Goal: Download file/media: Download file/media

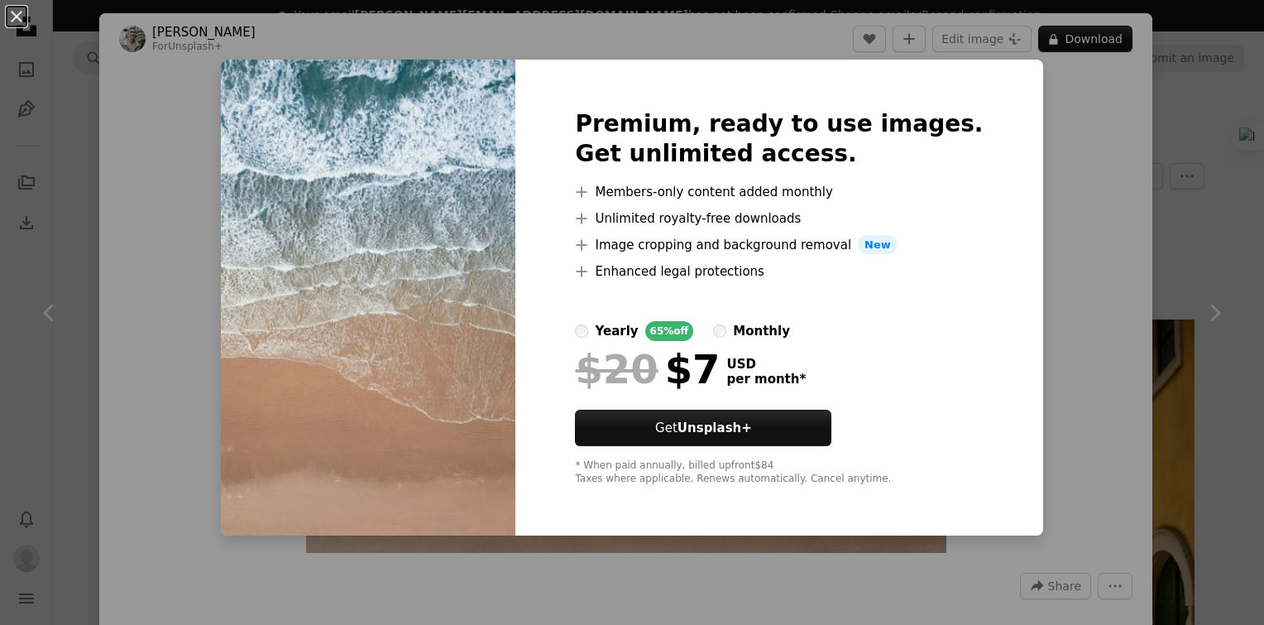
scroll to position [3144, 0]
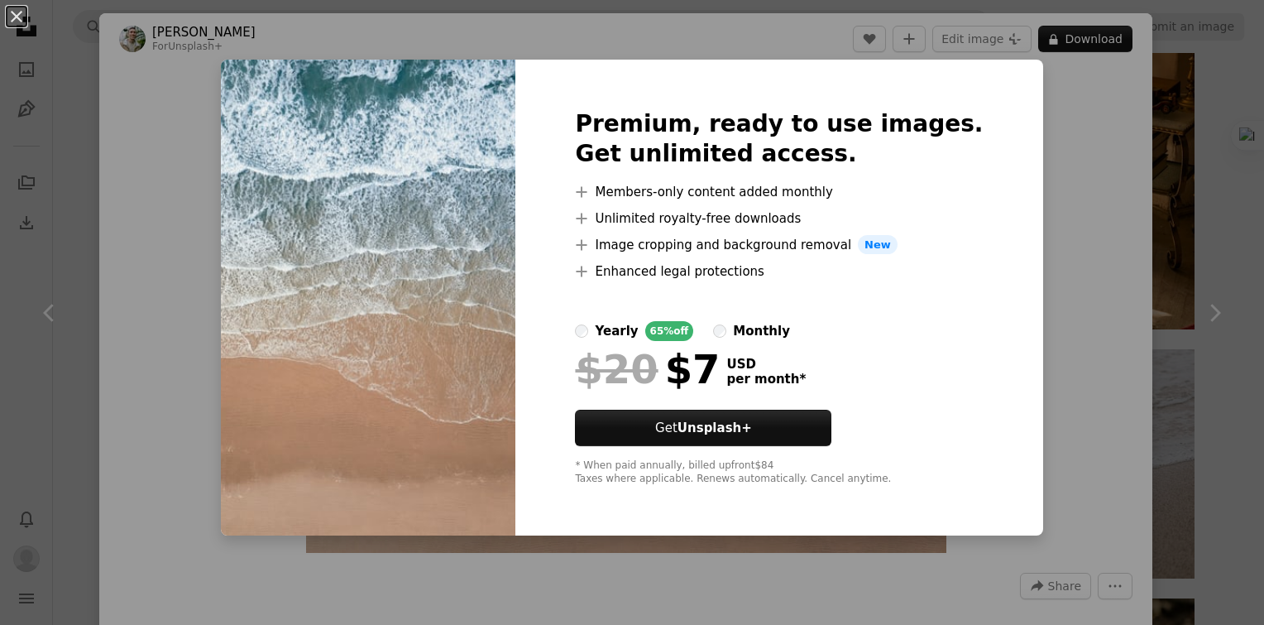
click at [1072, 170] on div "An X shape Premium, ready to use images. Get unlimited access. A plus sign Memb…" at bounding box center [632, 312] width 1264 height 625
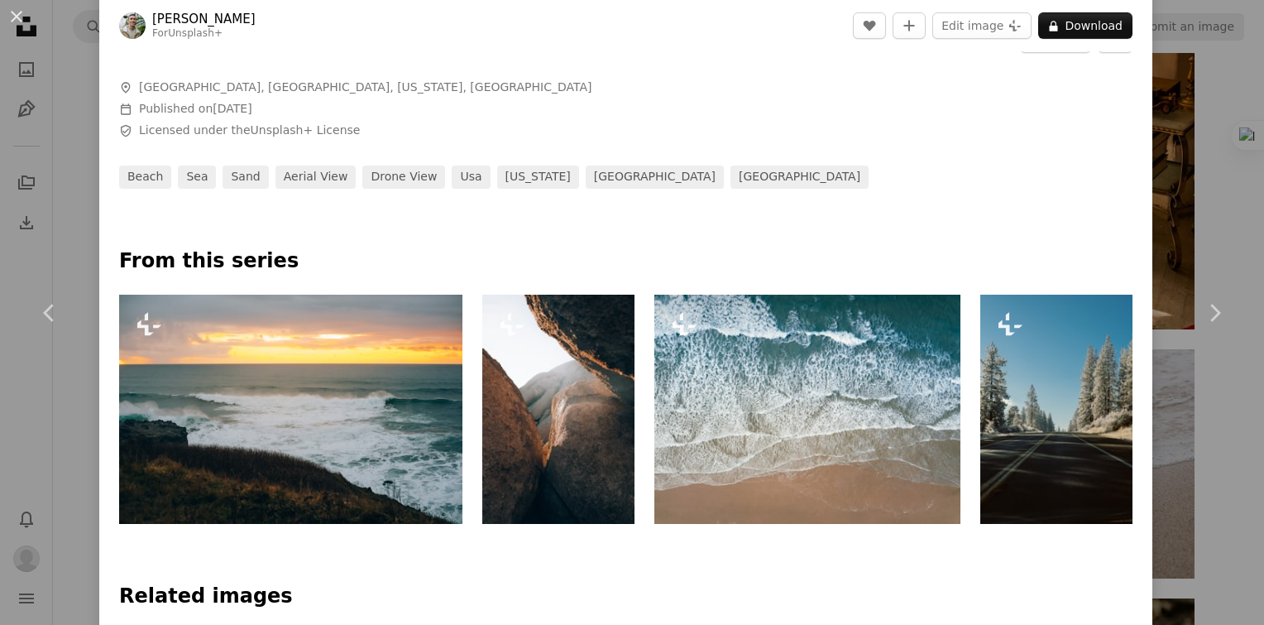
scroll to position [662, 0]
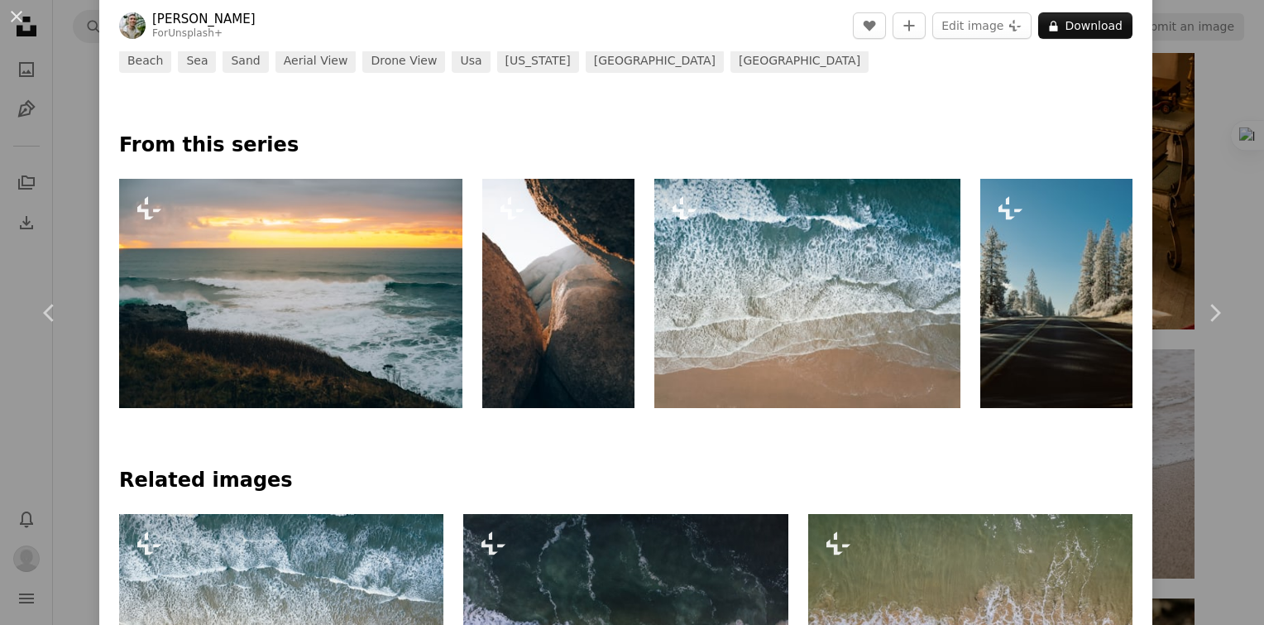
click at [850, 343] on img at bounding box center [808, 293] width 306 height 229
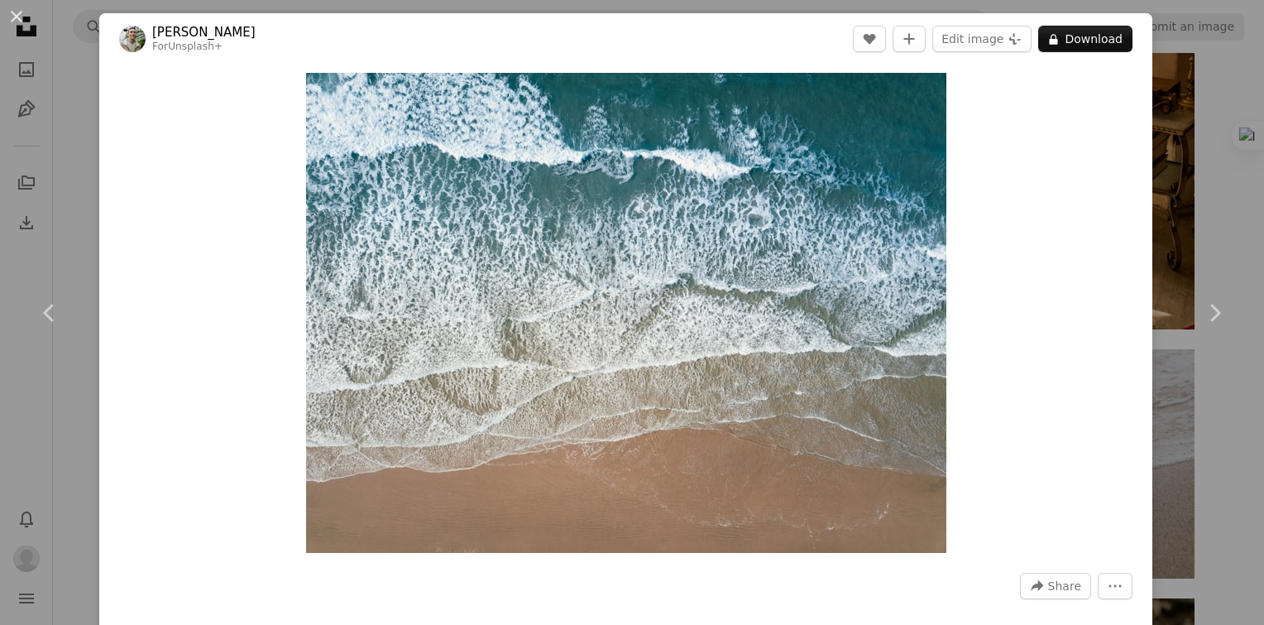
click at [1062, 188] on div "Zoom in" at bounding box center [625, 313] width 1053 height 496
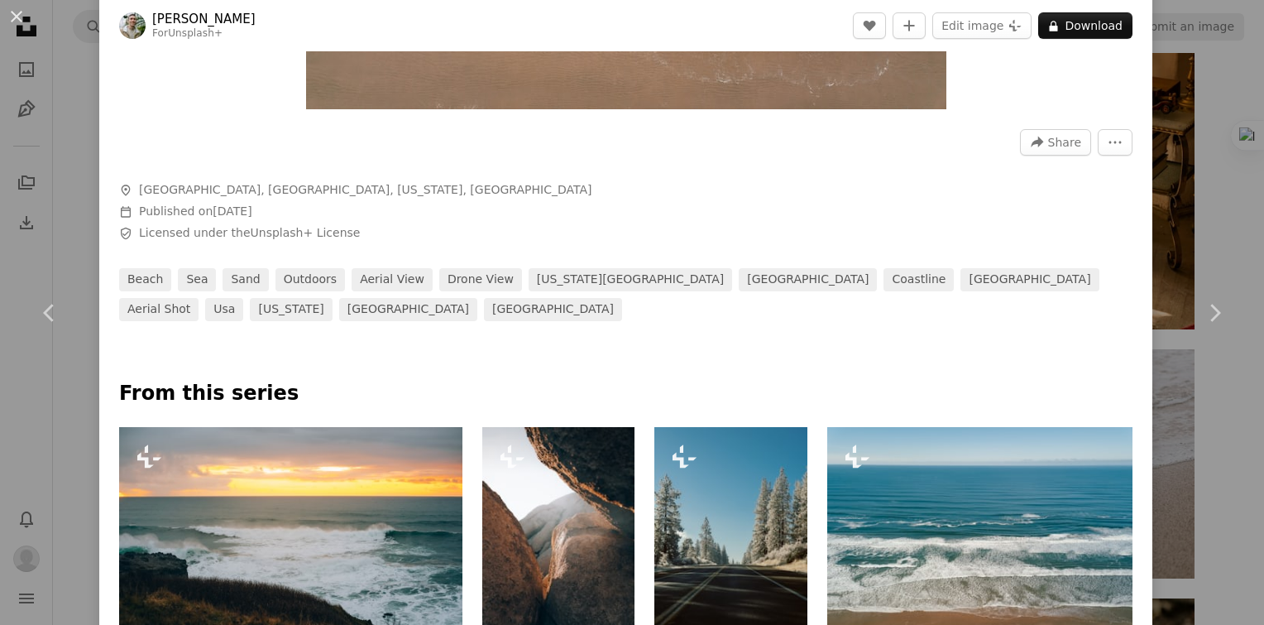
scroll to position [579, 0]
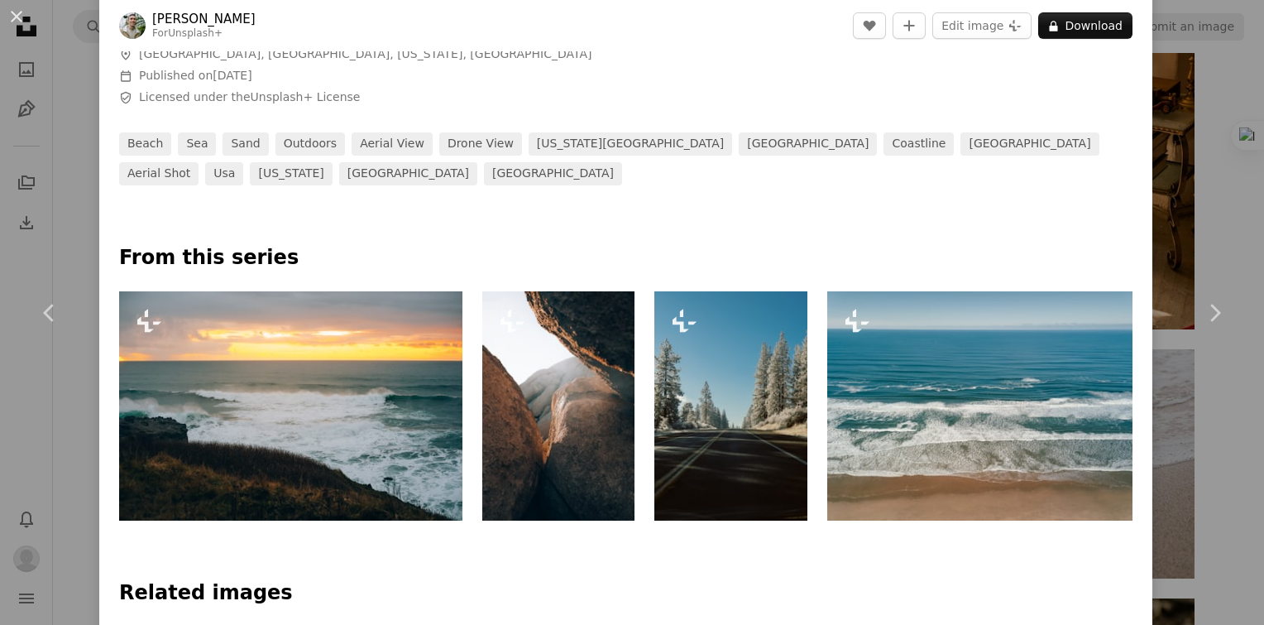
click at [980, 371] on img at bounding box center [980, 405] width 306 height 229
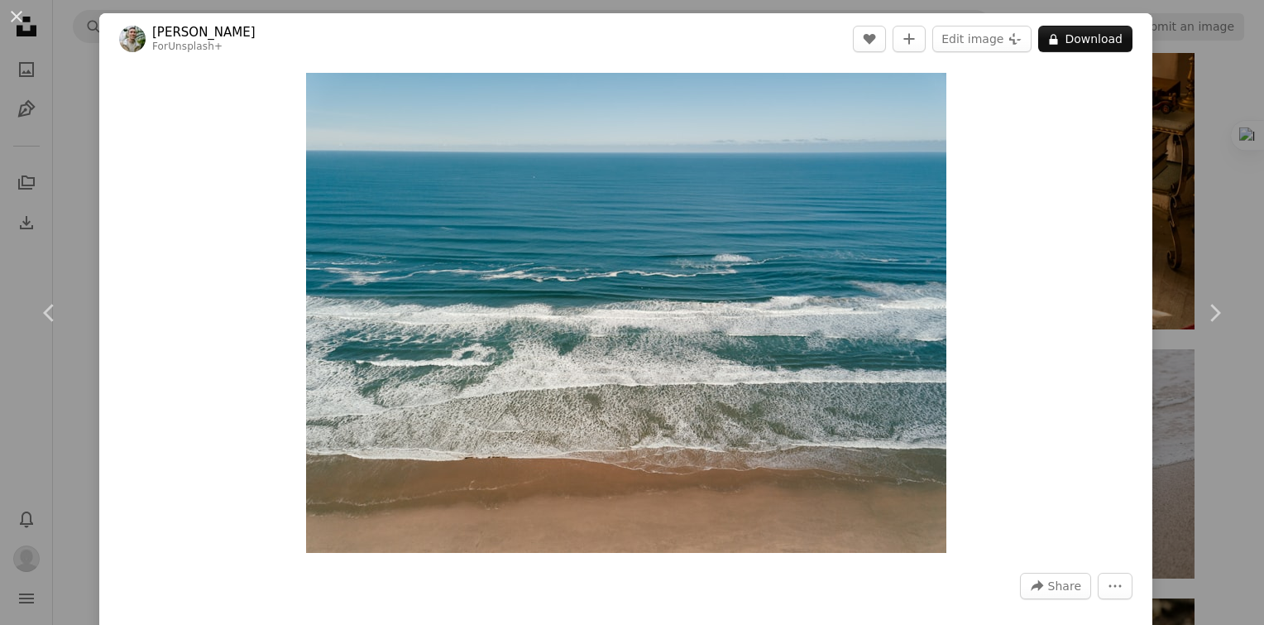
click at [136, 36] on img at bounding box center [132, 39] width 26 height 26
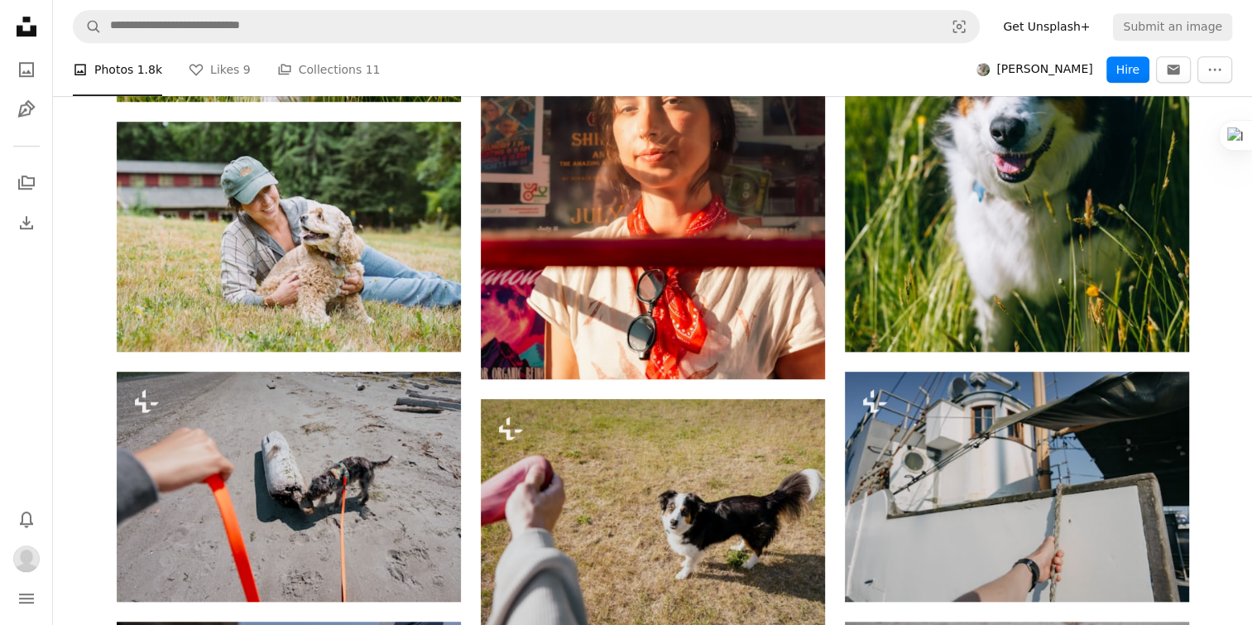
scroll to position [1076, 0]
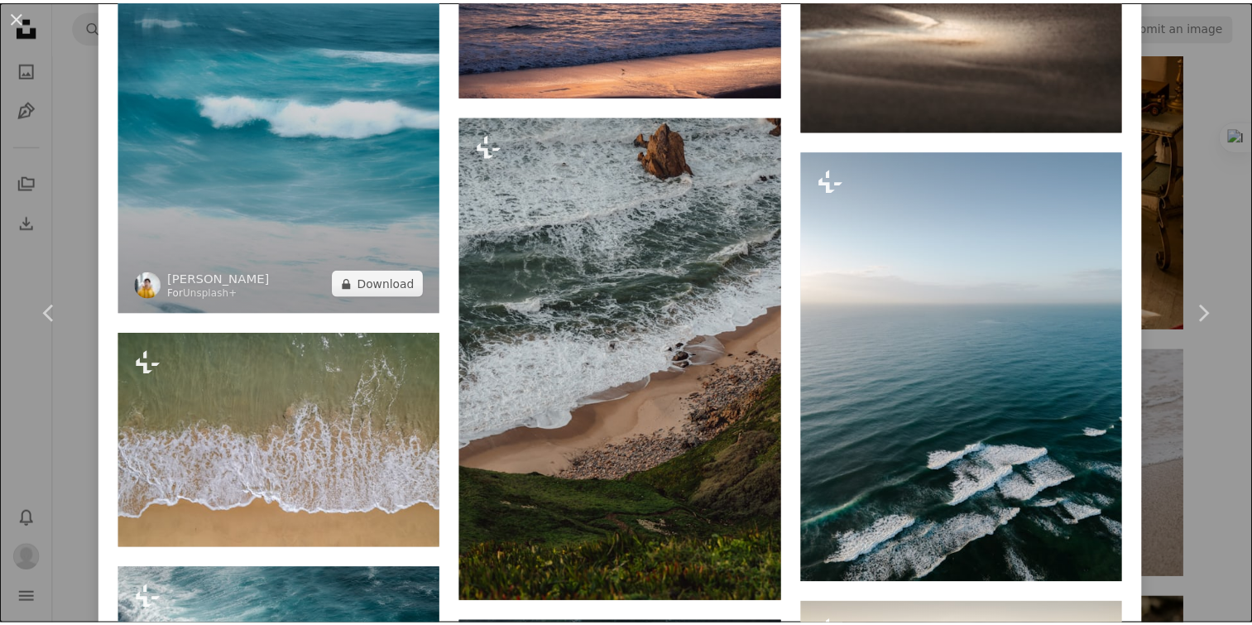
scroll to position [4468, 0]
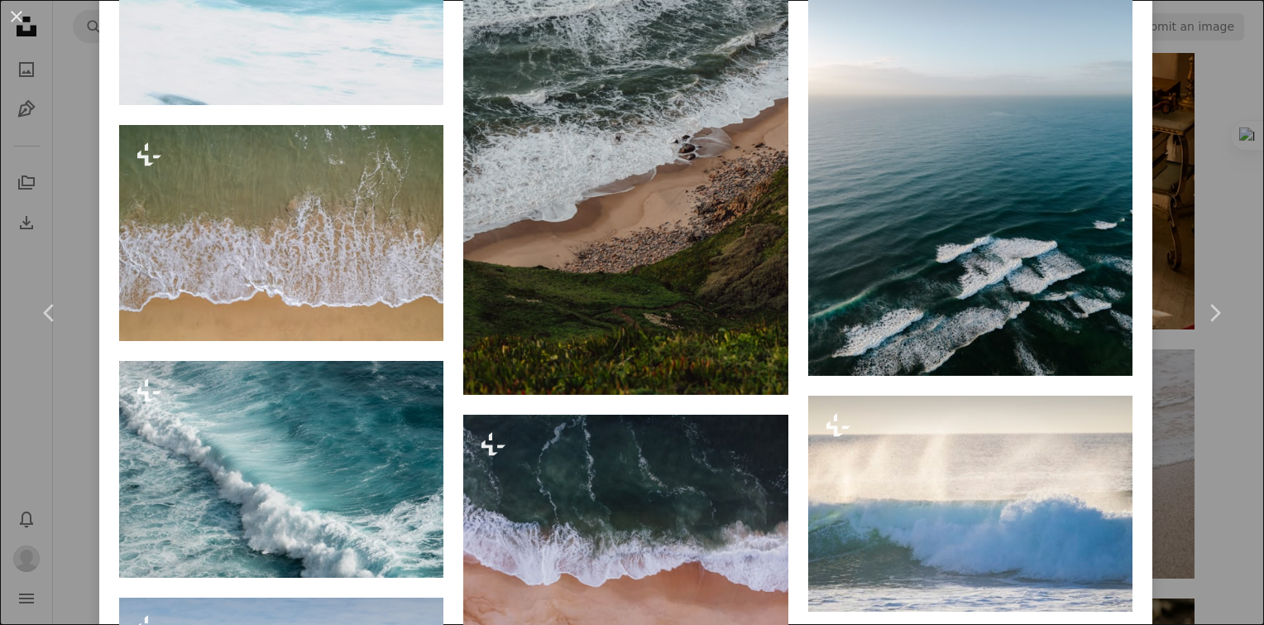
click at [1236, 206] on div "An X shape Chevron left Chevron right [PERSON_NAME] For Unsplash+ A heart A plu…" at bounding box center [632, 312] width 1264 height 625
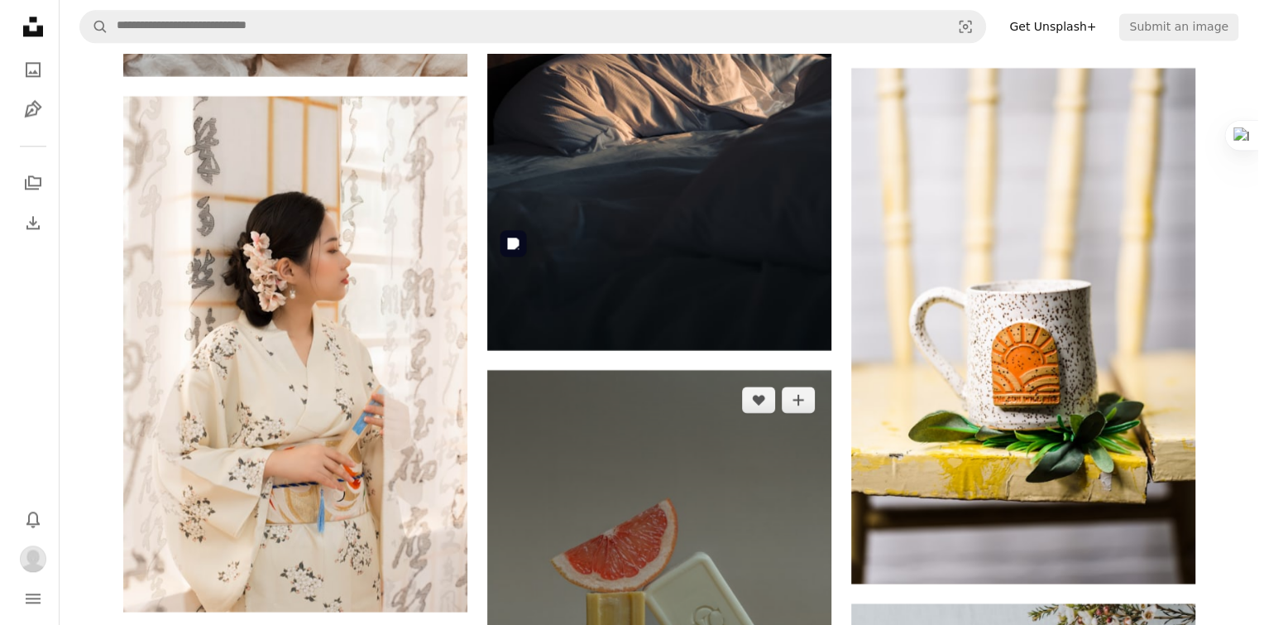
scroll to position [8109, 0]
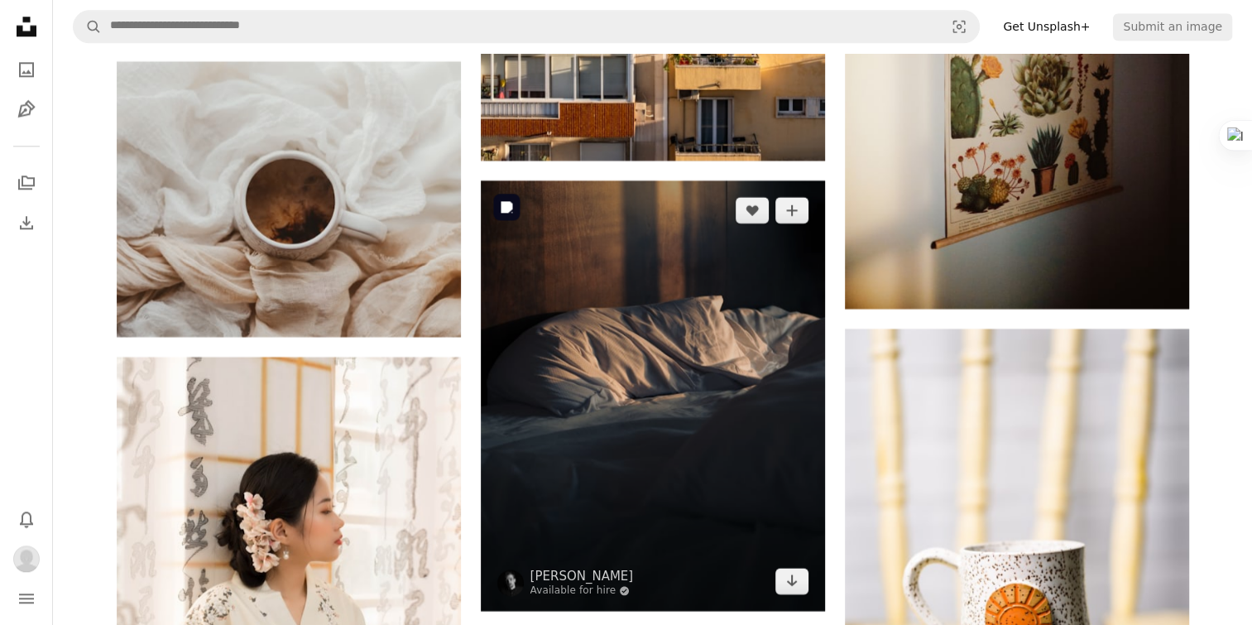
click at [707, 503] on img at bounding box center [653, 395] width 344 height 430
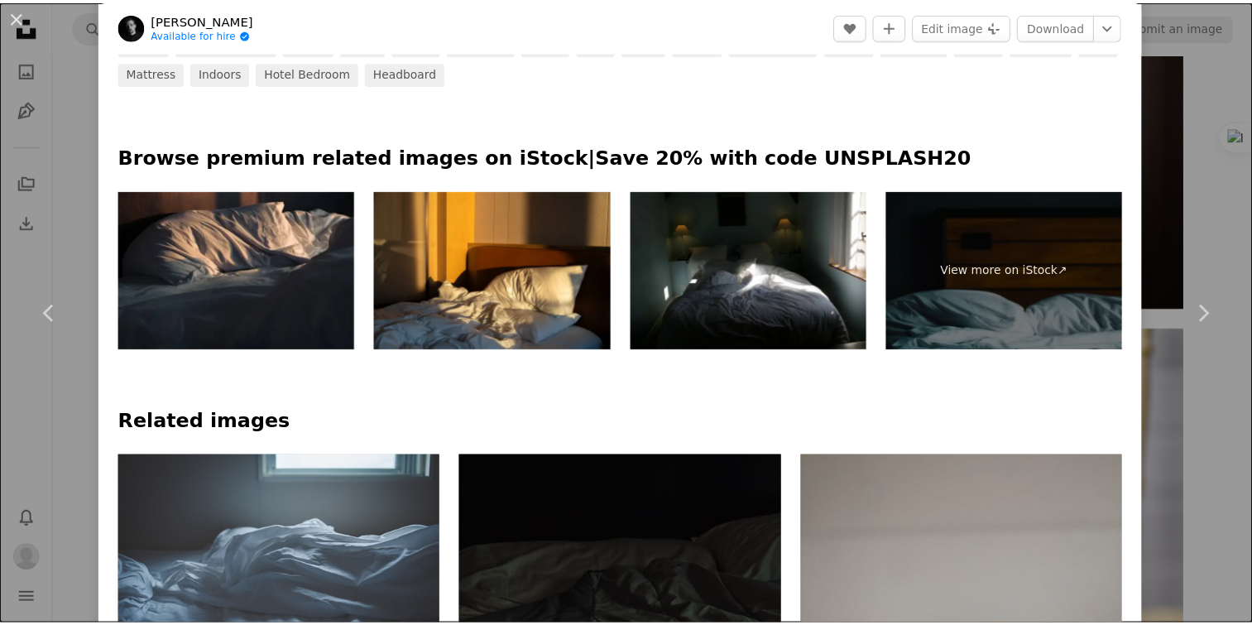
scroll to position [662, 0]
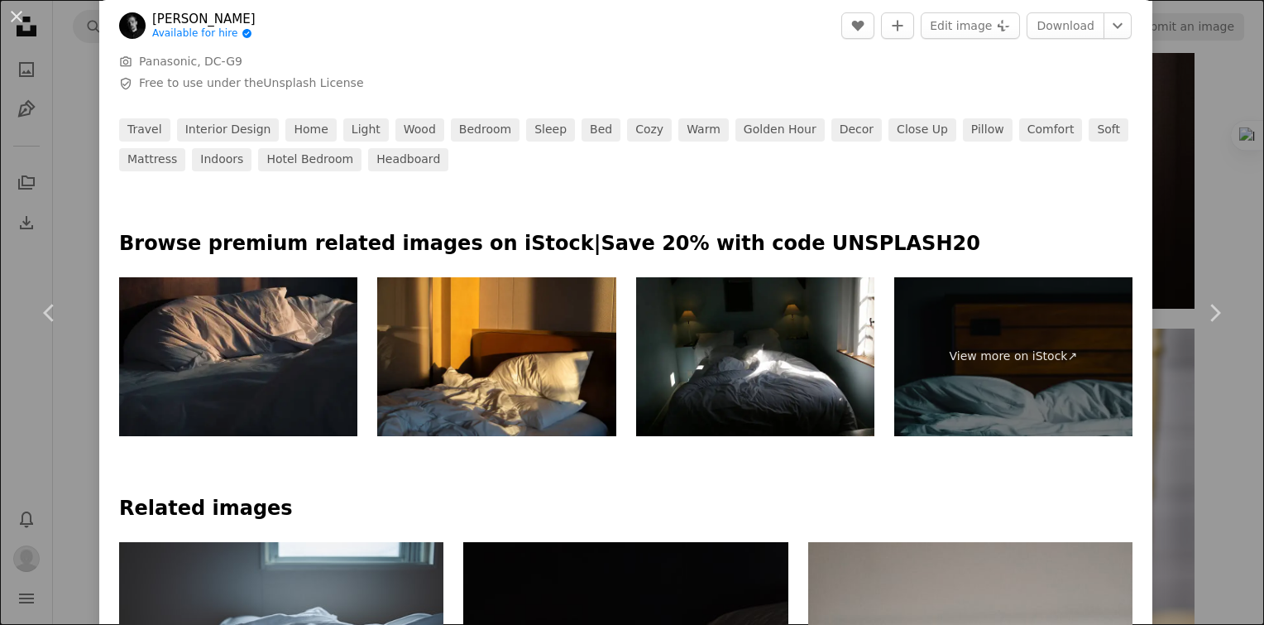
click at [276, 377] on img at bounding box center [238, 356] width 238 height 159
click at [76, 72] on div "An X shape Chevron left Chevron right [PERSON_NAME] Available for hire A checkm…" at bounding box center [632, 312] width 1264 height 625
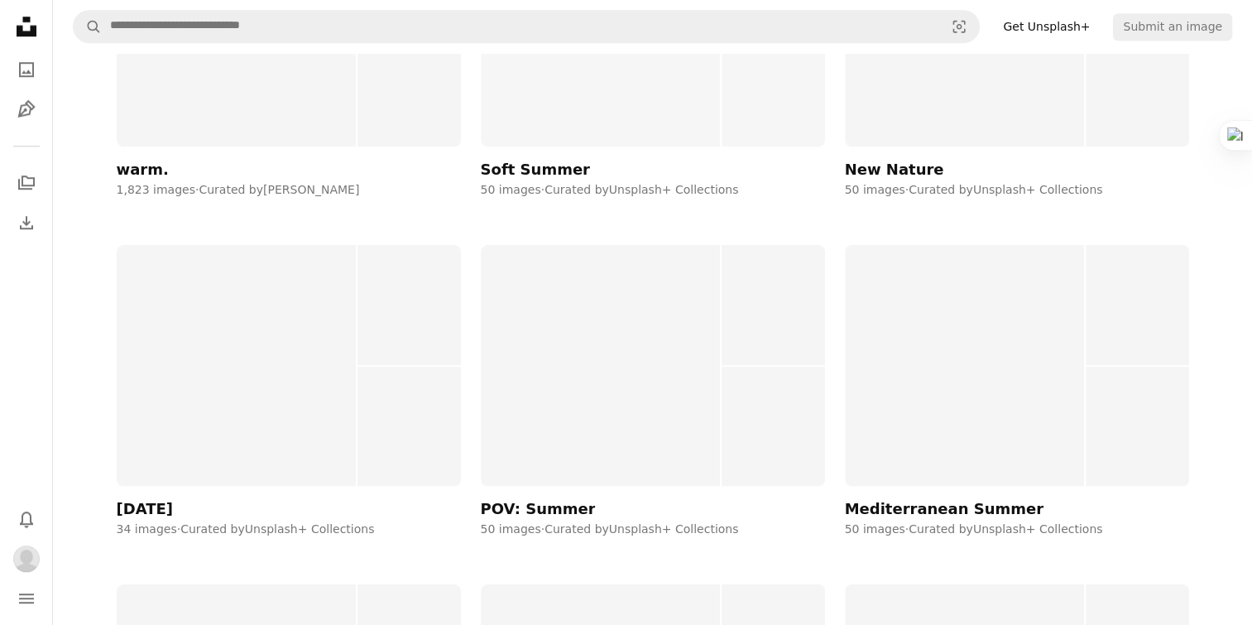
scroll to position [1241, 0]
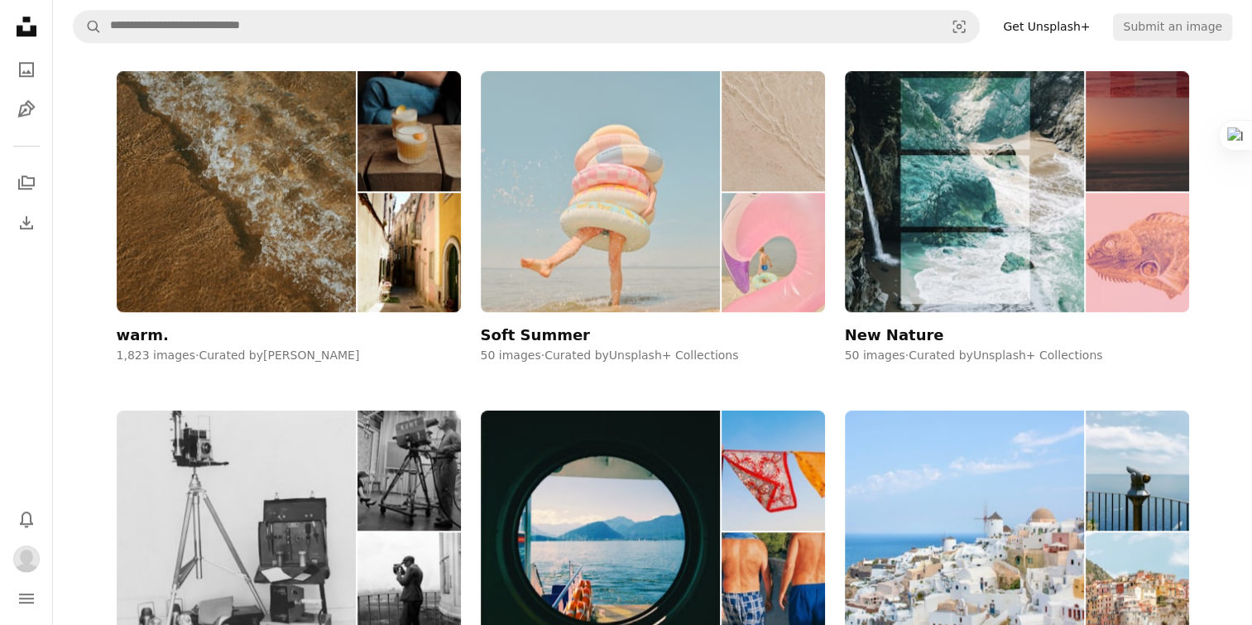
click at [731, 256] on img at bounding box center [773, 253] width 103 height 120
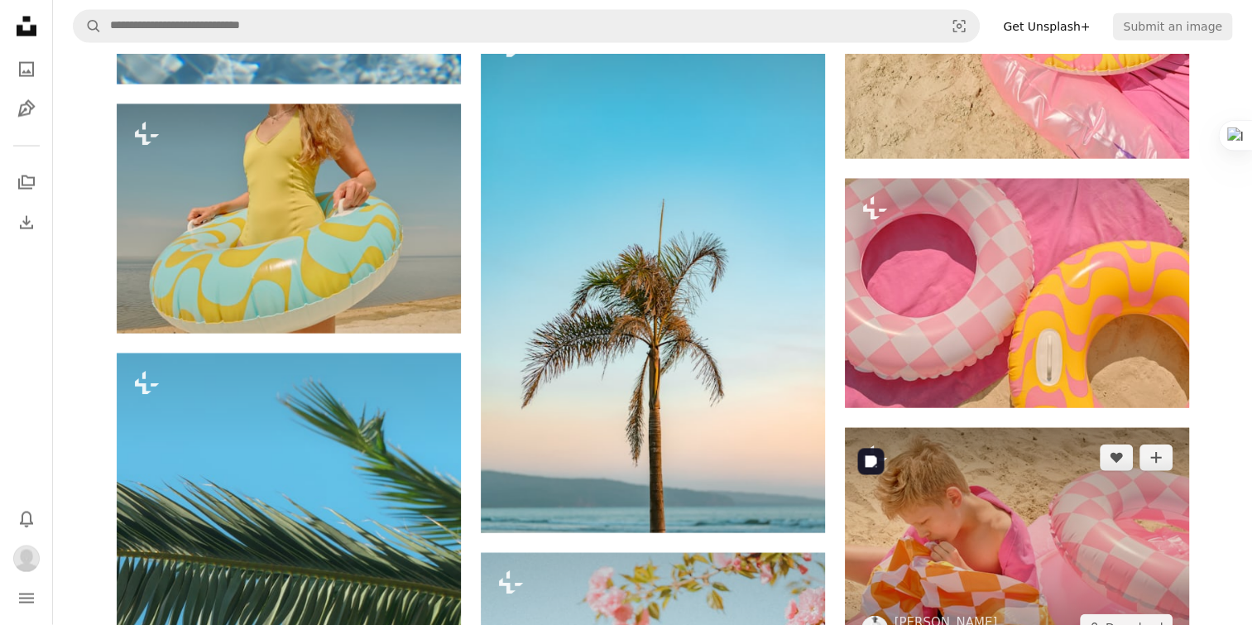
scroll to position [3558, 0]
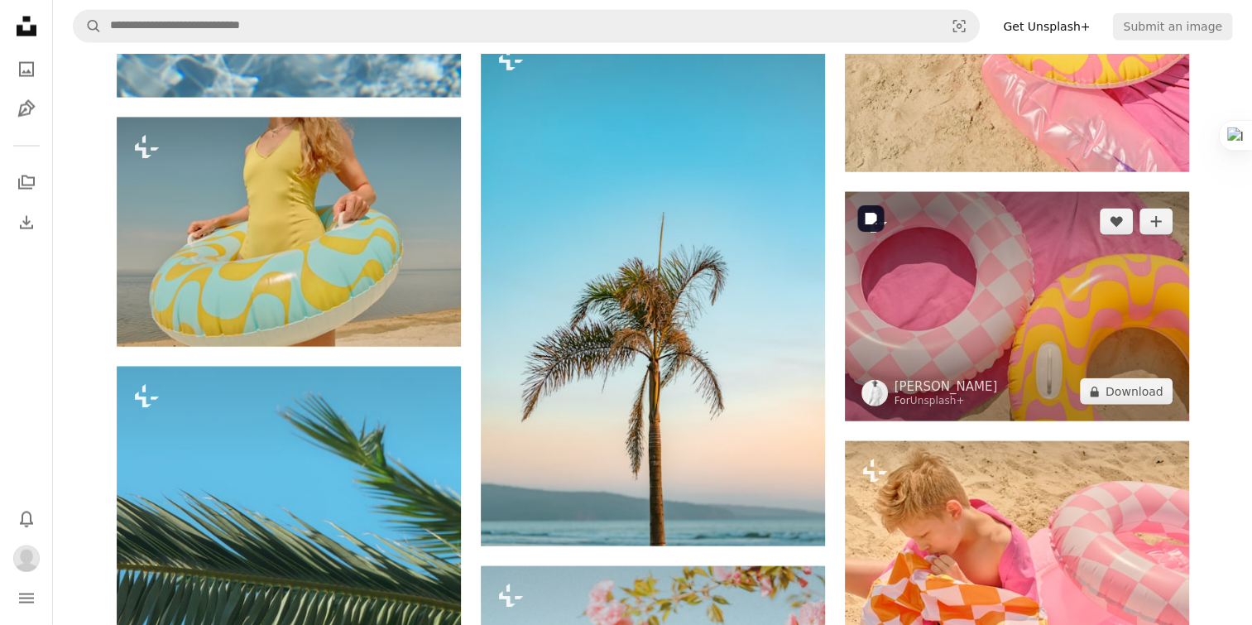
click at [1023, 319] on img at bounding box center [1017, 306] width 344 height 229
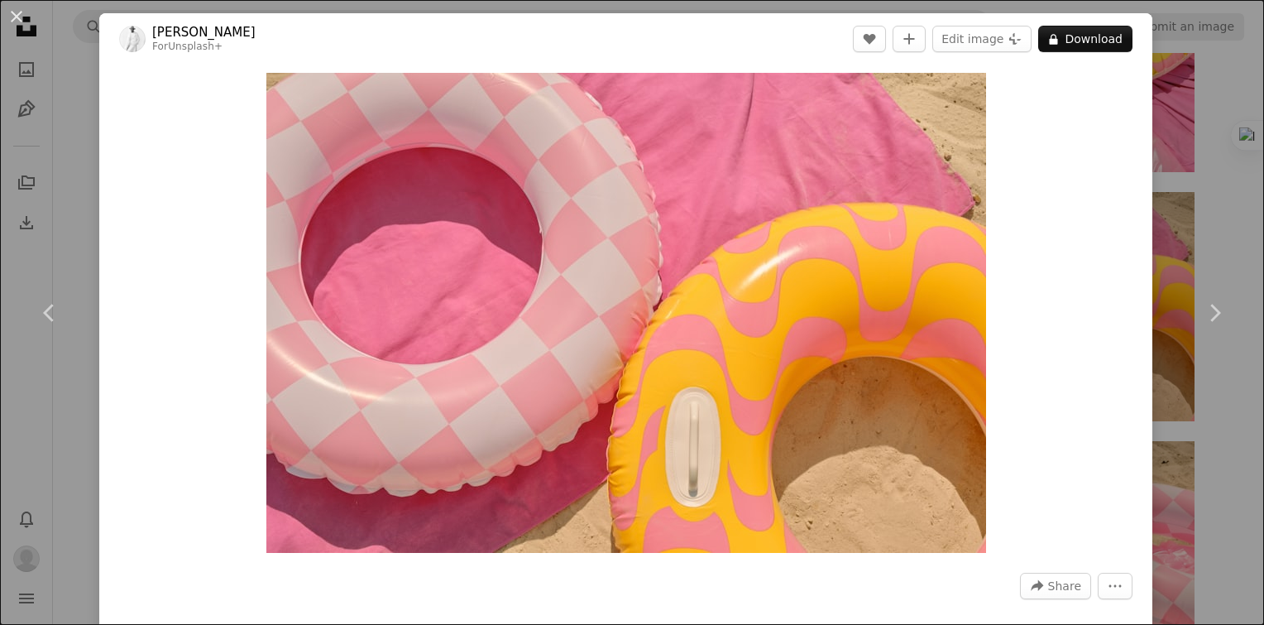
click at [1193, 209] on div "An X shape Chevron left Chevron right [PERSON_NAME] For Unsplash+ A heart A plu…" at bounding box center [632, 312] width 1264 height 625
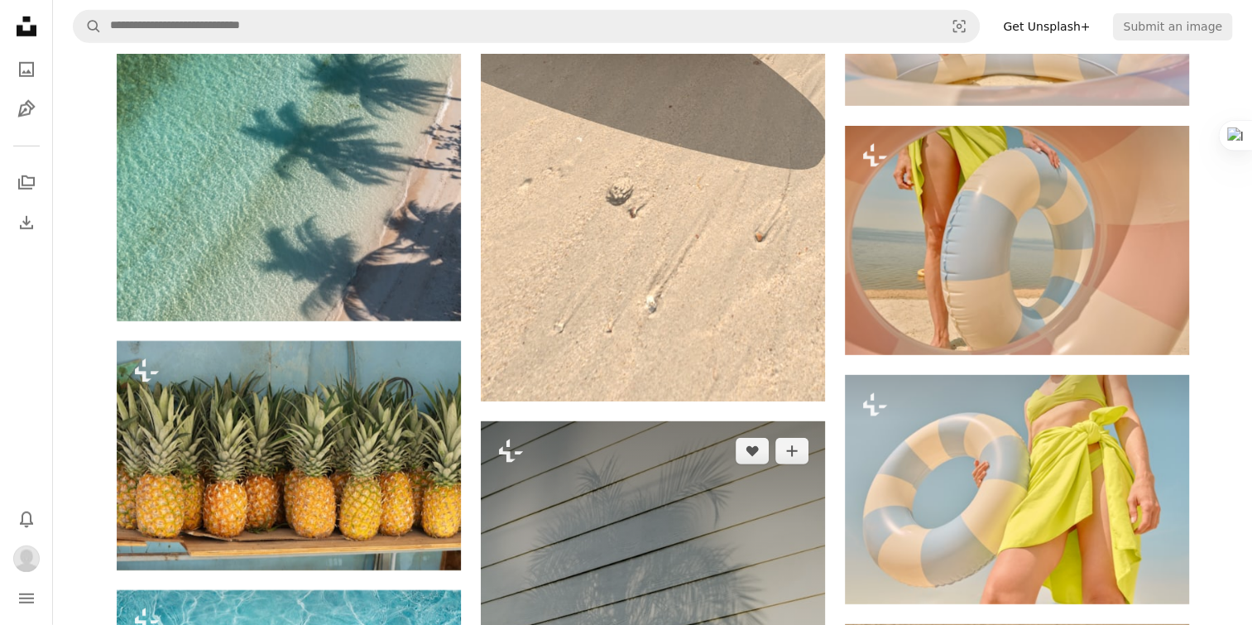
scroll to position [5213, 0]
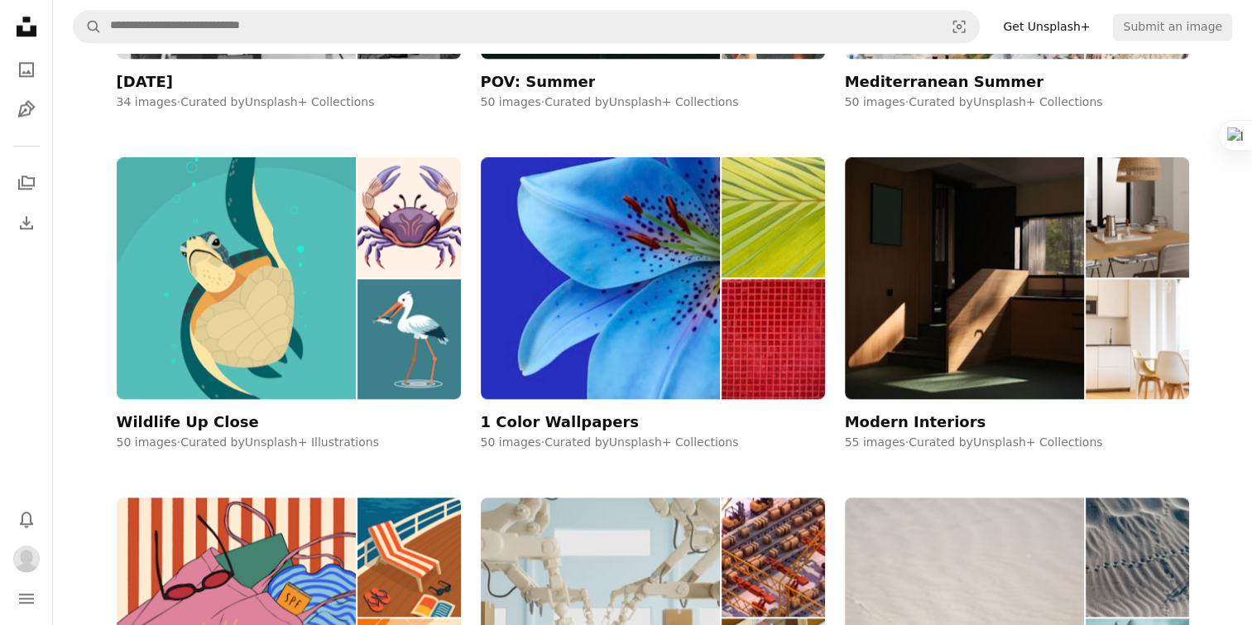
scroll to position [2234, 0]
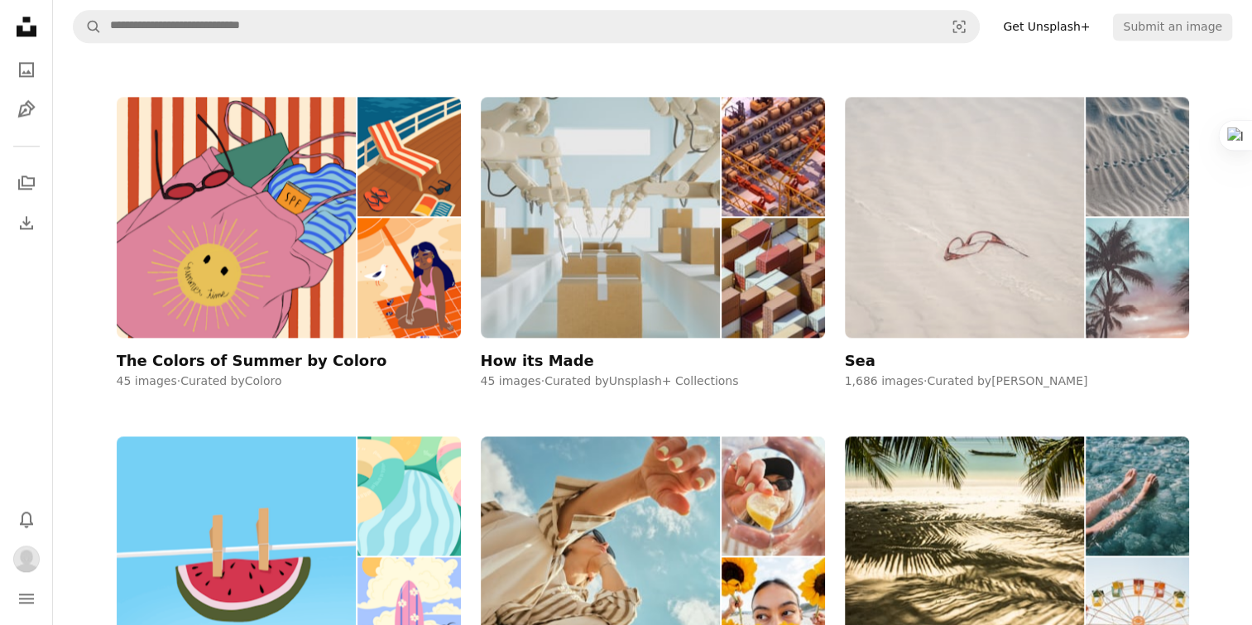
click at [1009, 223] on img at bounding box center [965, 217] width 240 height 241
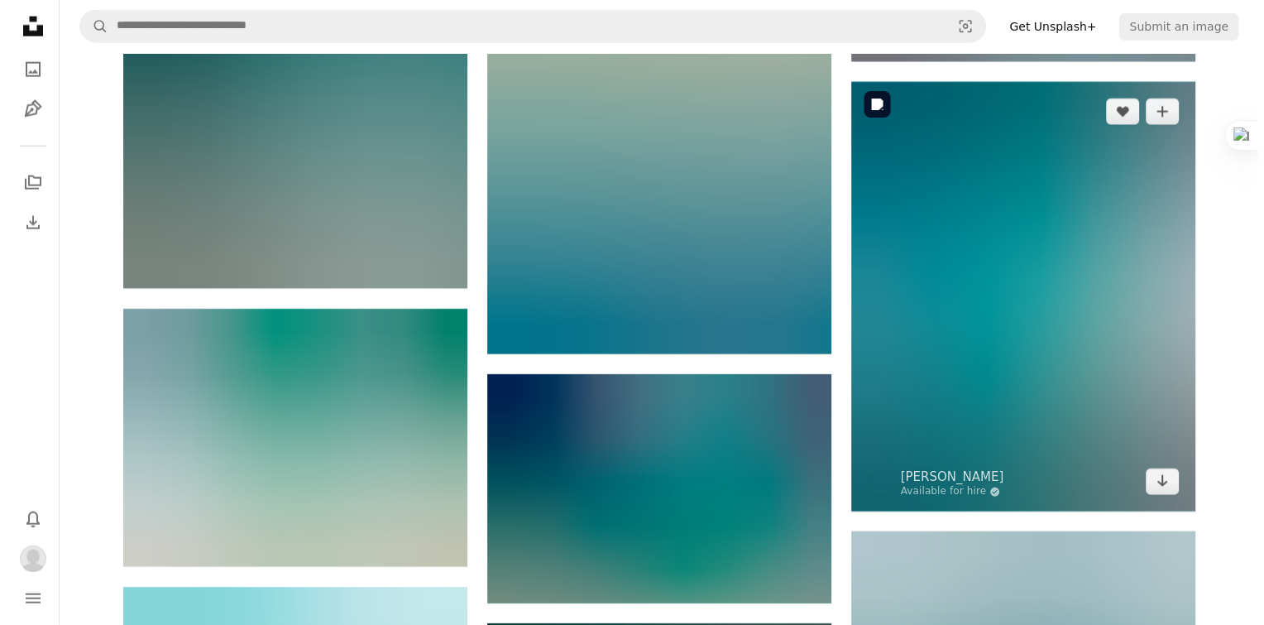
scroll to position [4303, 0]
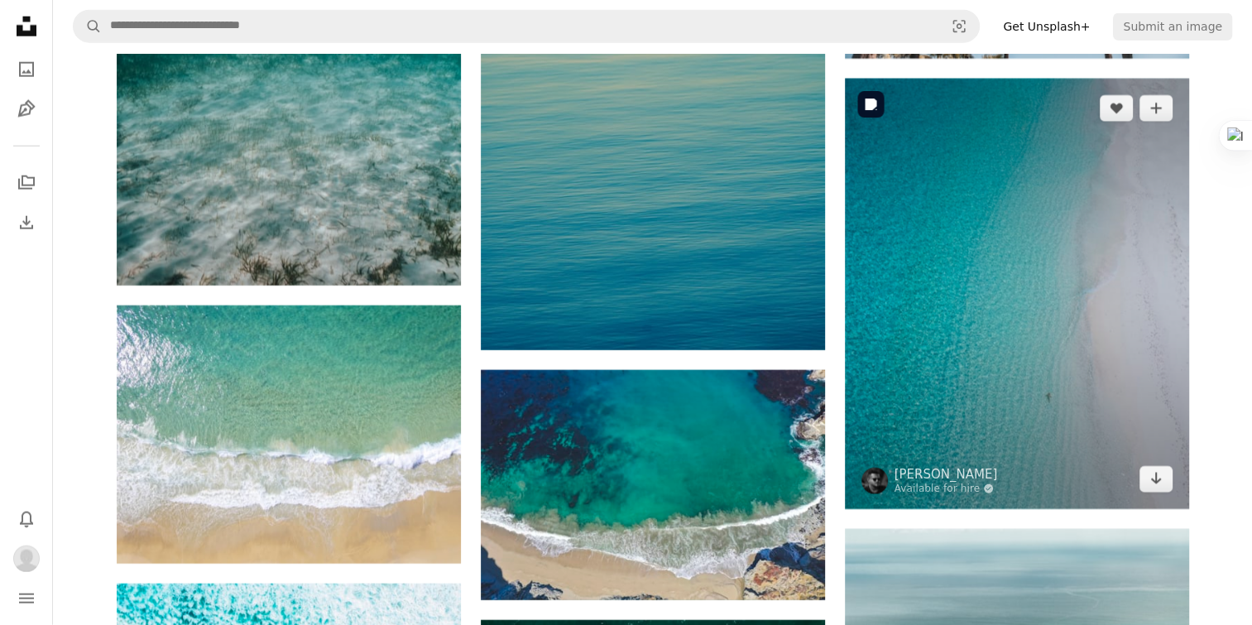
click at [1048, 365] on img at bounding box center [1017, 294] width 344 height 430
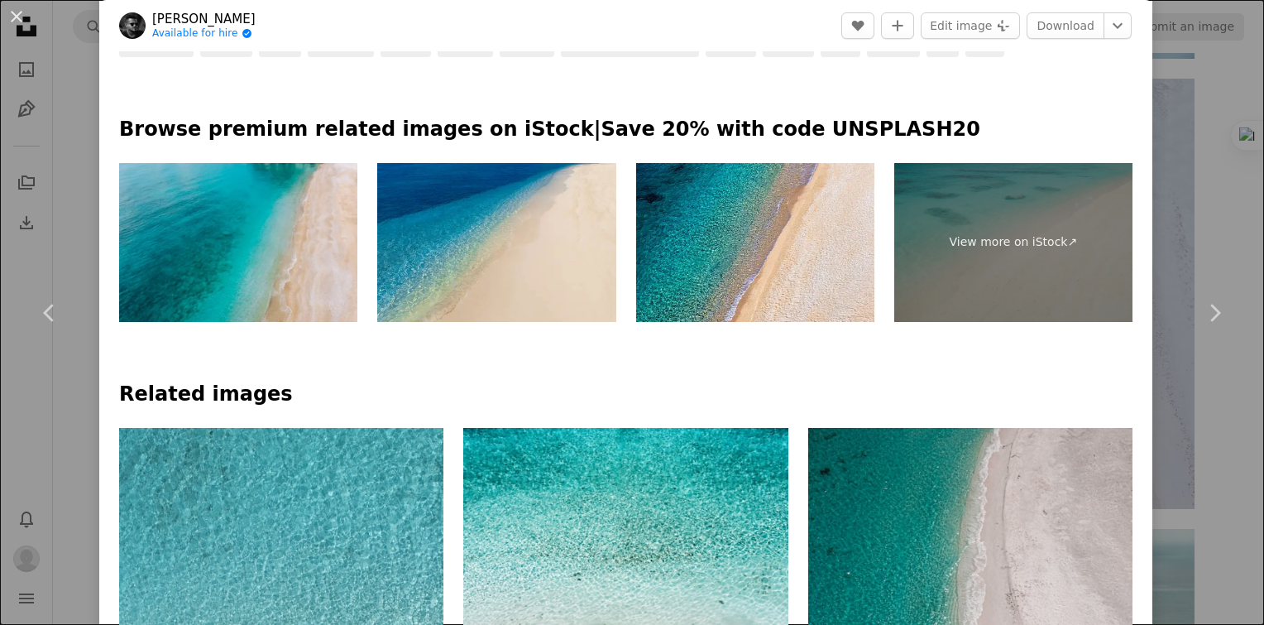
scroll to position [579, 0]
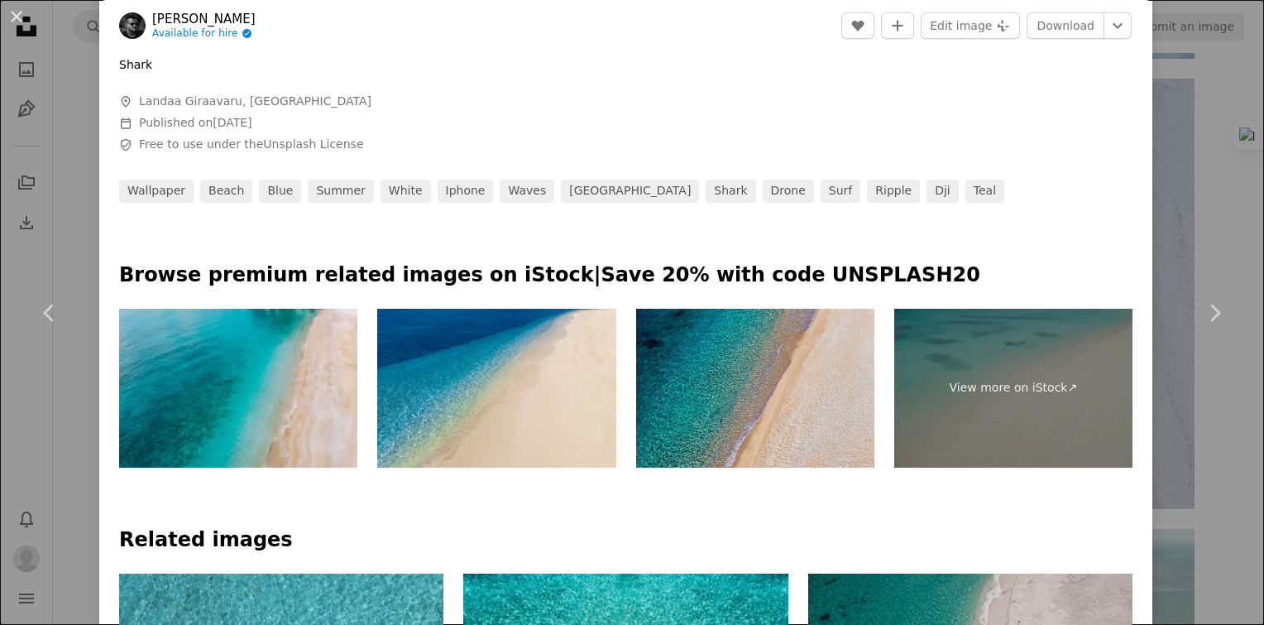
click at [780, 391] on img at bounding box center [755, 388] width 238 height 159
